Goal: Entertainment & Leisure: Consume media (video, audio)

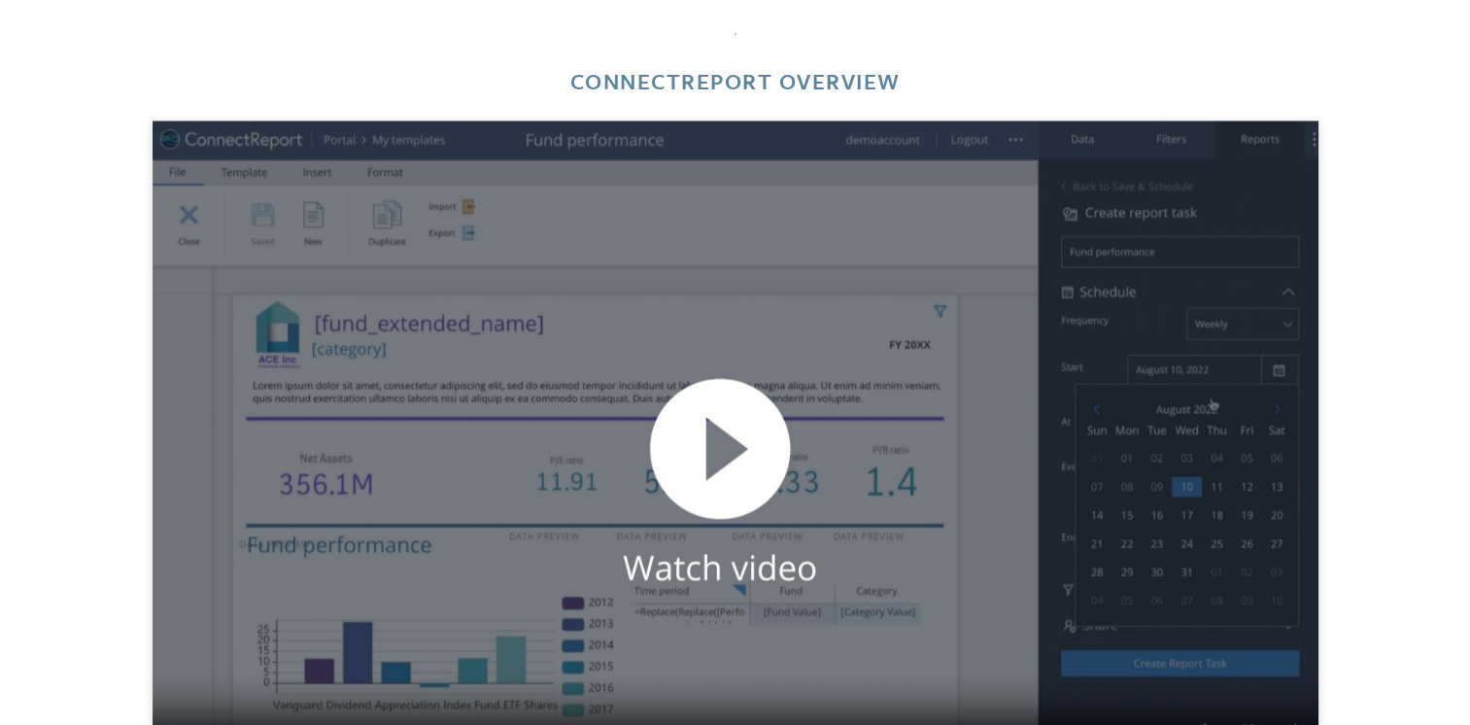
scroll to position [3013, 0]
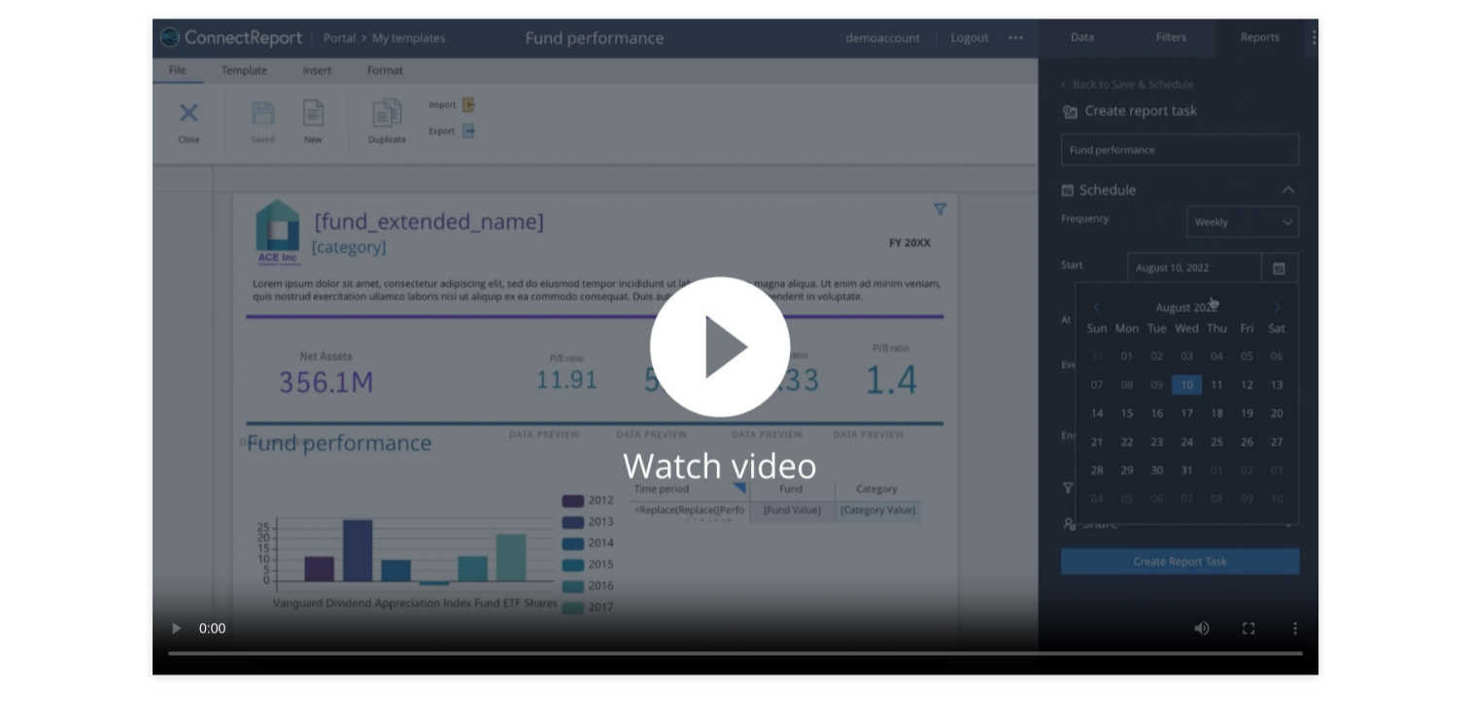
click at [695, 398] on video at bounding box center [736, 346] width 1166 height 656
click at [780, 404] on video at bounding box center [736, 346] width 1166 height 656
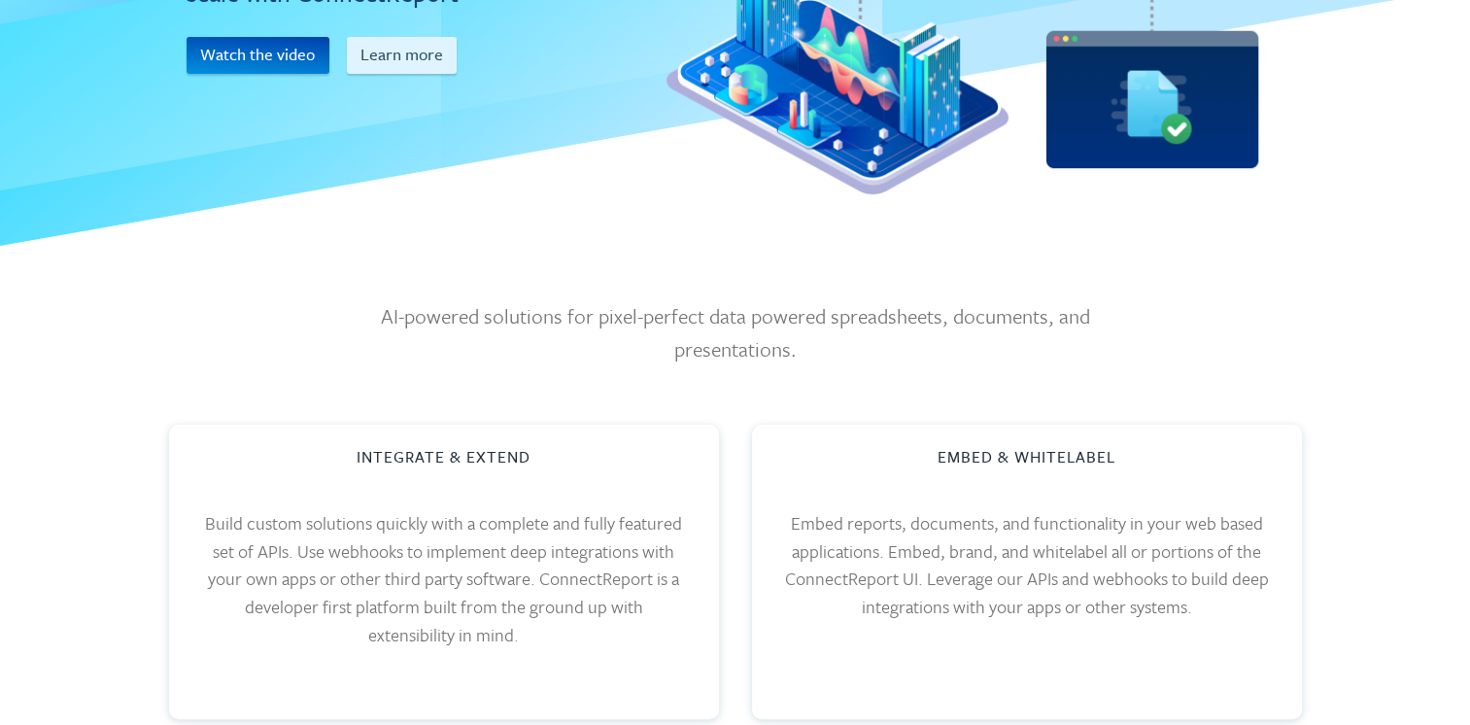
scroll to position [0, 0]
